Goal: Check status

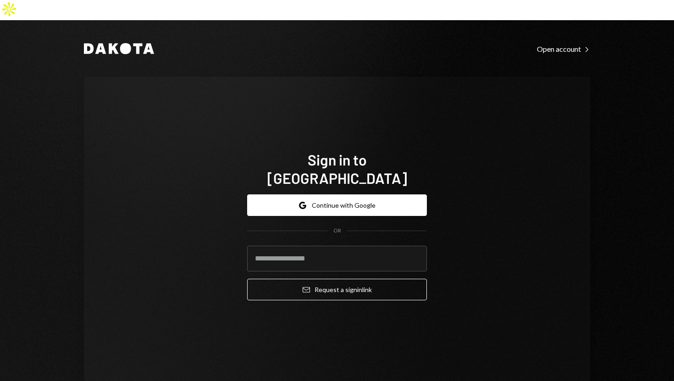
type input "**********"
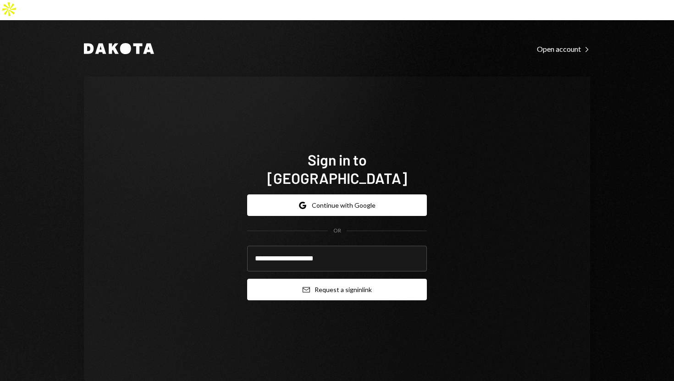
click at [272, 279] on button "Email Request a sign in link" at bounding box center [337, 290] width 180 height 22
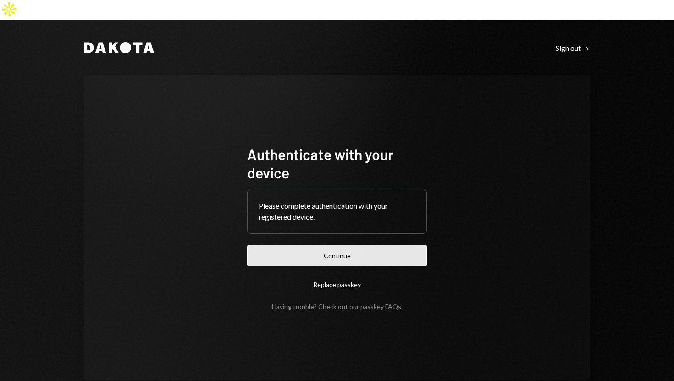
click at [295, 245] on button "Continue" at bounding box center [337, 256] width 180 height 22
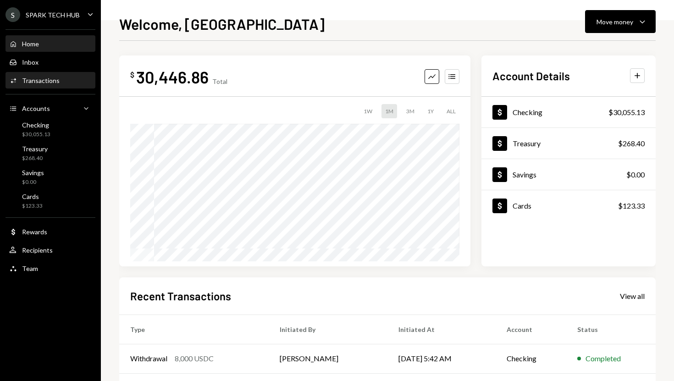
click at [52, 81] on div "Transactions" at bounding box center [41, 81] width 38 height 8
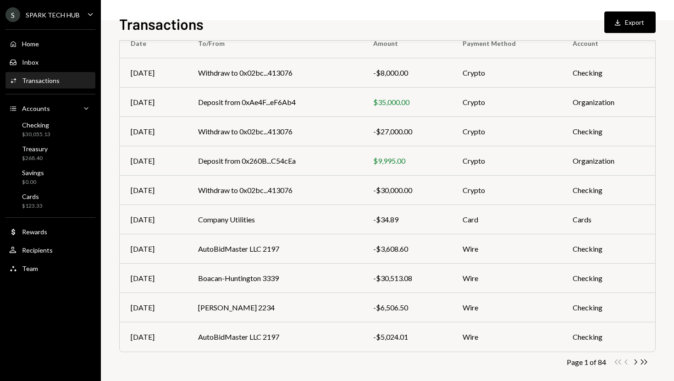
scroll to position [98, 0]
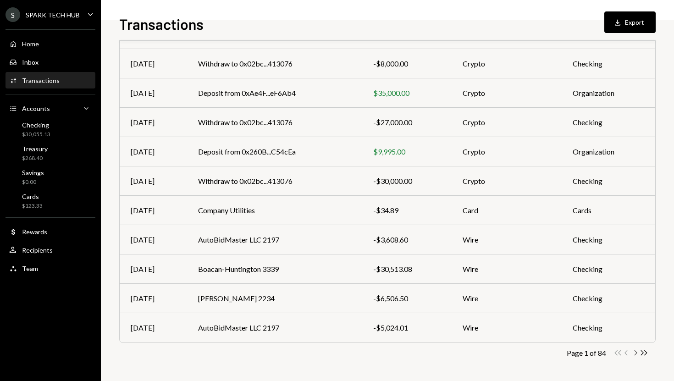
click at [635, 354] on icon "Chevron Right" at bounding box center [635, 353] width 9 height 9
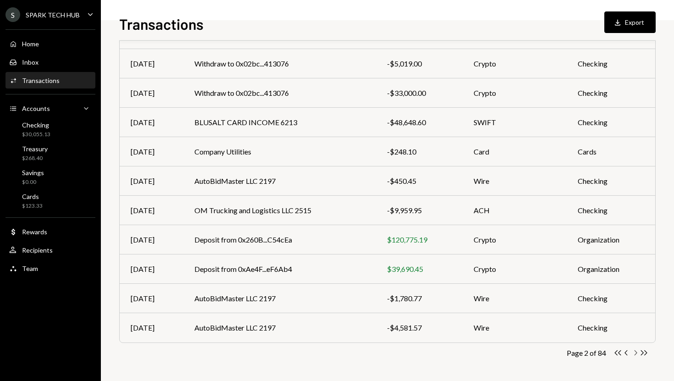
click at [638, 352] on icon "Chevron Right" at bounding box center [635, 353] width 9 height 9
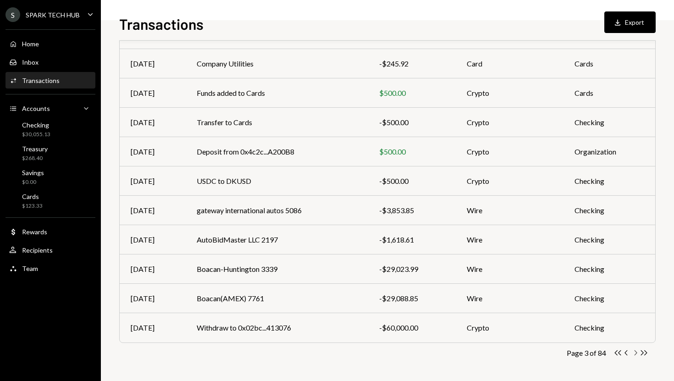
click at [636, 352] on icon "Chevron Right" at bounding box center [635, 353] width 9 height 9
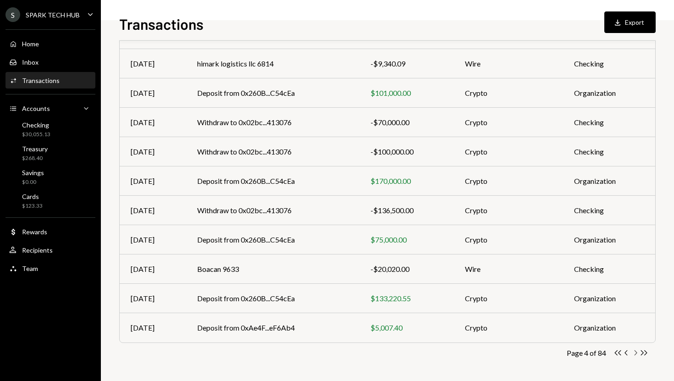
click at [636, 352] on icon "button" at bounding box center [636, 352] width 3 height 5
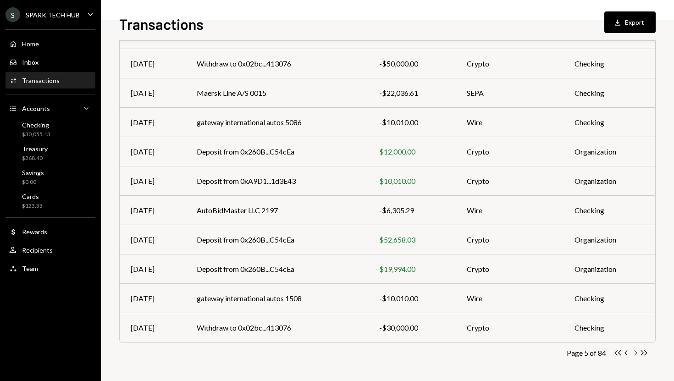
click at [638, 352] on icon "Chevron Right" at bounding box center [635, 353] width 9 height 9
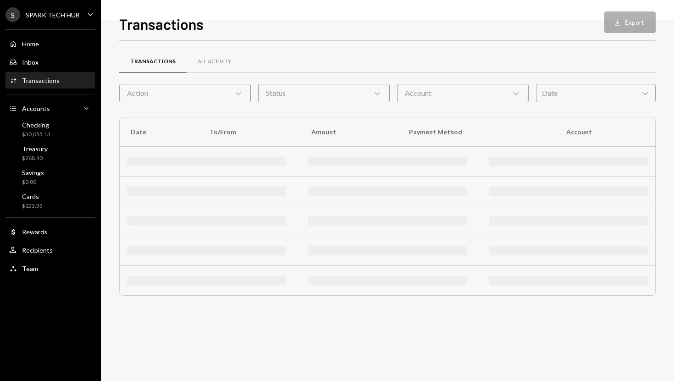
scroll to position [0, 0]
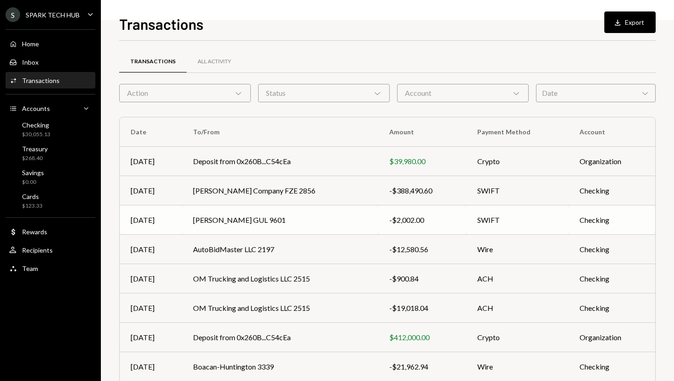
click at [518, 221] on td "SWIFT" at bounding box center [518, 220] width 102 height 29
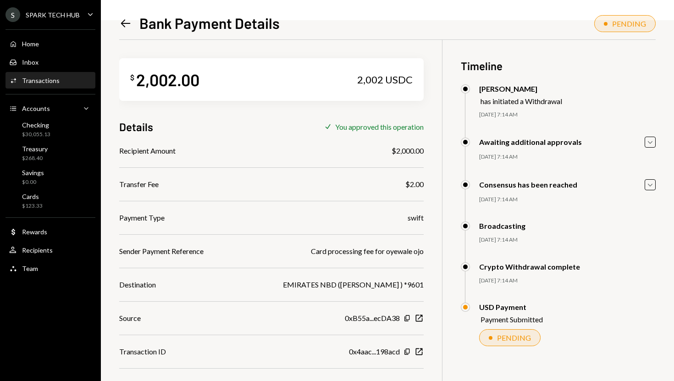
scroll to position [40, 0]
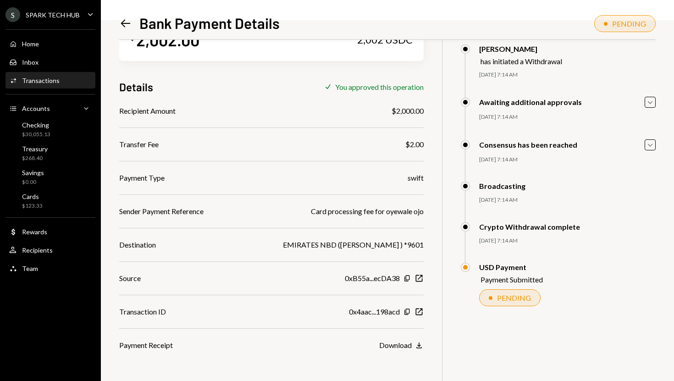
drag, startPoint x: 272, startPoint y: 245, endPoint x: 396, endPoint y: 242, distance: 124.4
click at [396, 242] on div "EMIRATES NBD ([PERSON_NAME] ) *9601" at bounding box center [353, 244] width 141 height 11
copy div "[PERSON_NAME]"
click at [229, 238] on div "Recipient Amount $2,000.00 Transfer Fee $2.00 Payment Type swift Sender Payment…" at bounding box center [271, 228] width 305 height 245
click at [55, 46] on div "Home Home" at bounding box center [50, 44] width 83 height 8
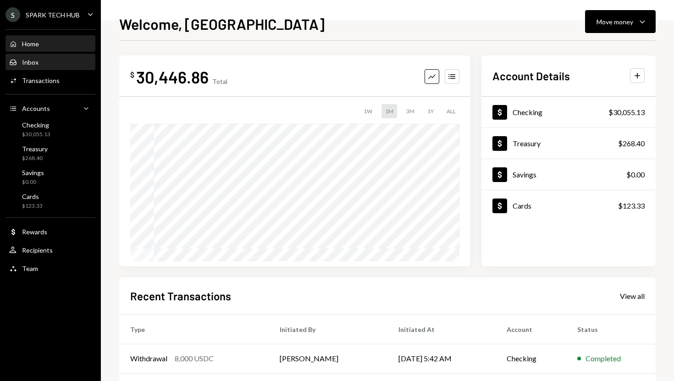
click at [64, 60] on div "Inbox Inbox" at bounding box center [50, 62] width 83 height 8
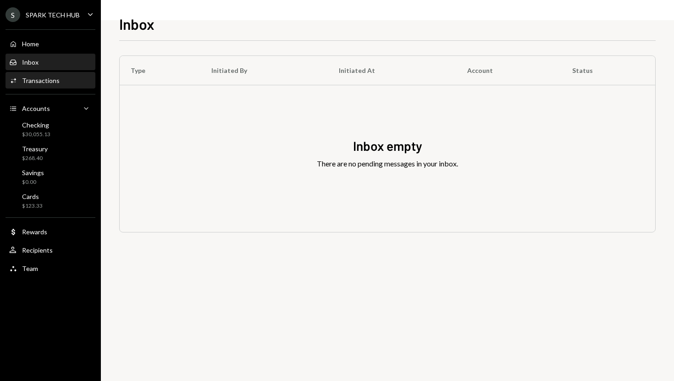
click at [59, 76] on div "Activities Transactions" at bounding box center [50, 81] width 83 height 16
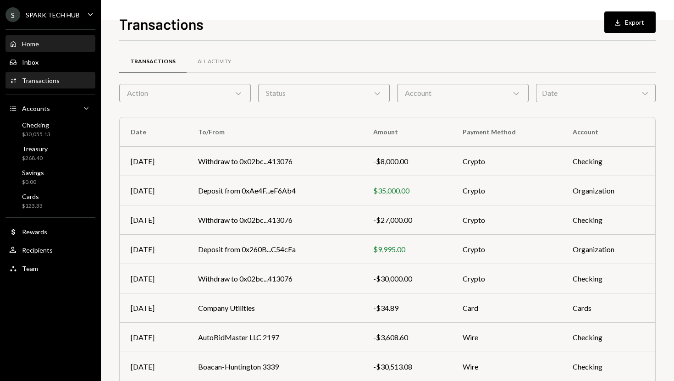
click at [59, 47] on div "Home Home" at bounding box center [50, 44] width 83 height 8
